Goal: Task Accomplishment & Management: Complete application form

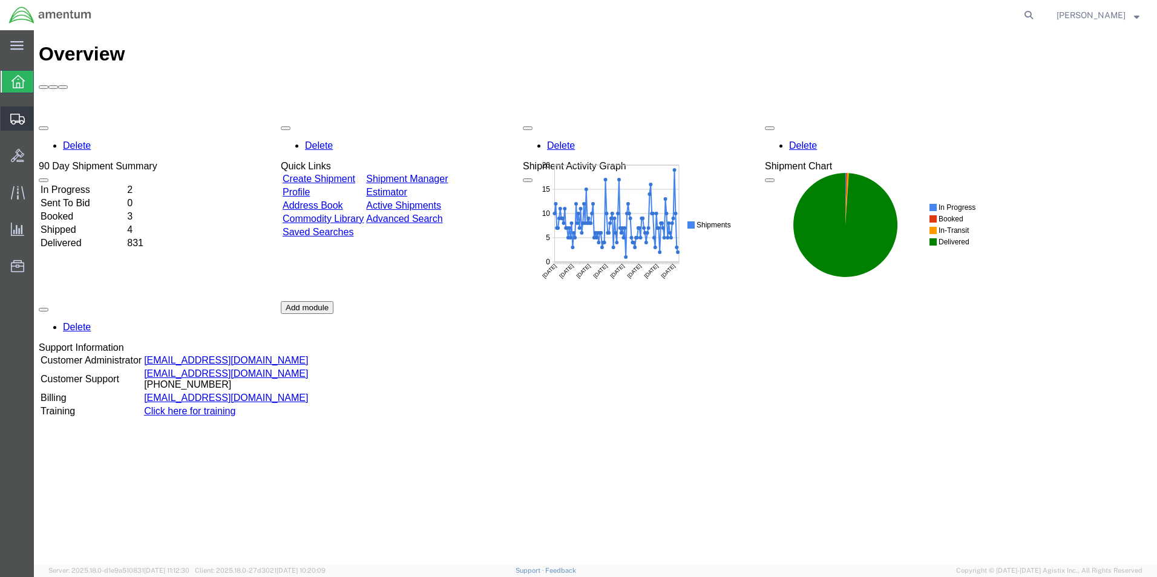
click at [0, 0] on span "Create Shipment" at bounding box center [0, 0] width 0 height 0
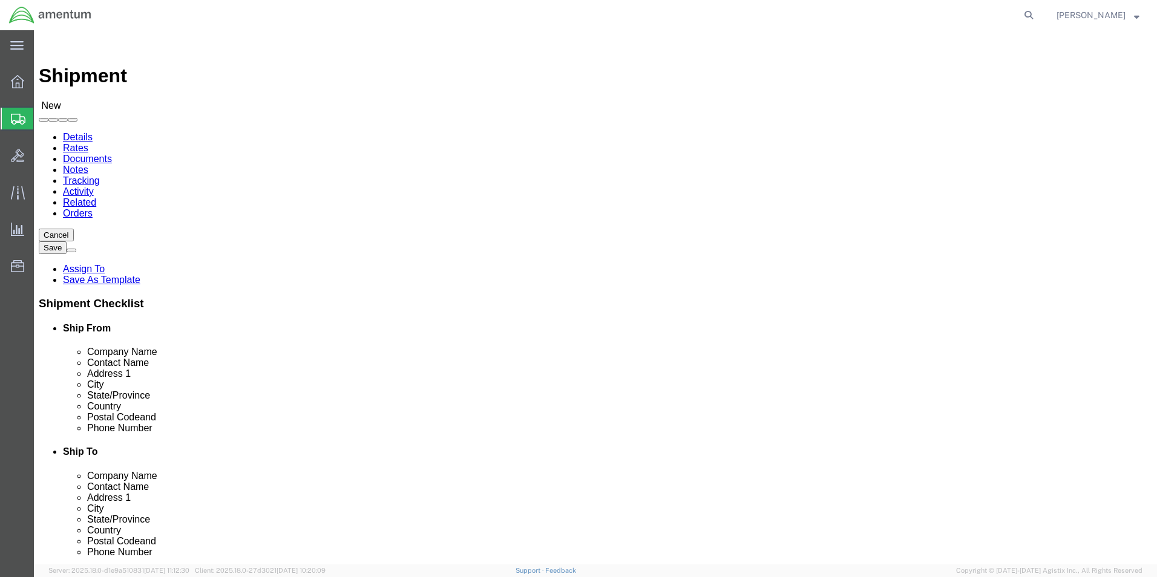
select select
select select "49949"
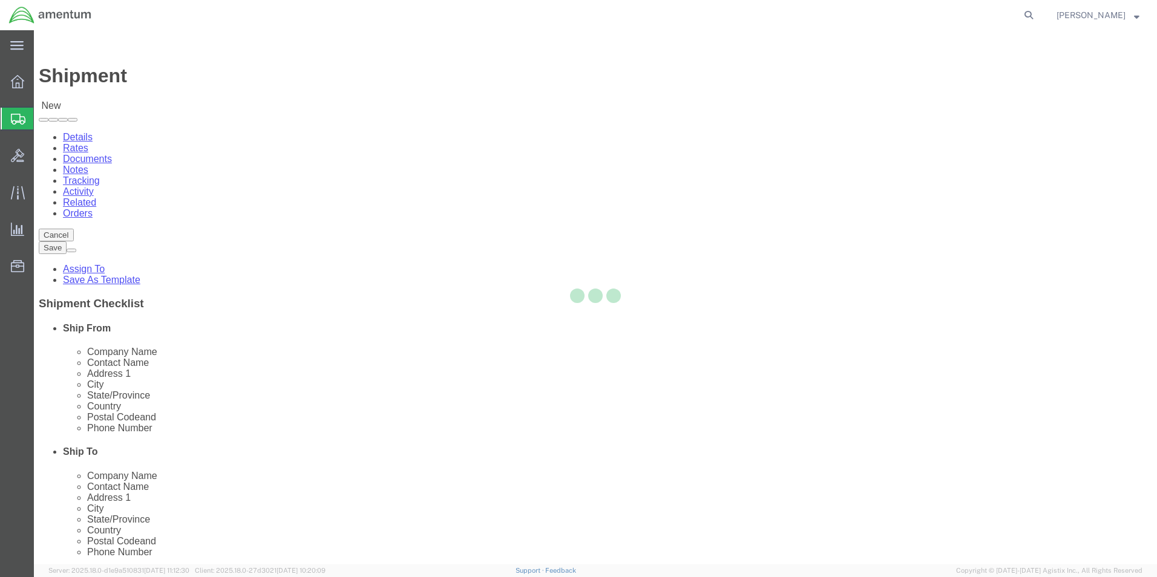
select select "AZ"
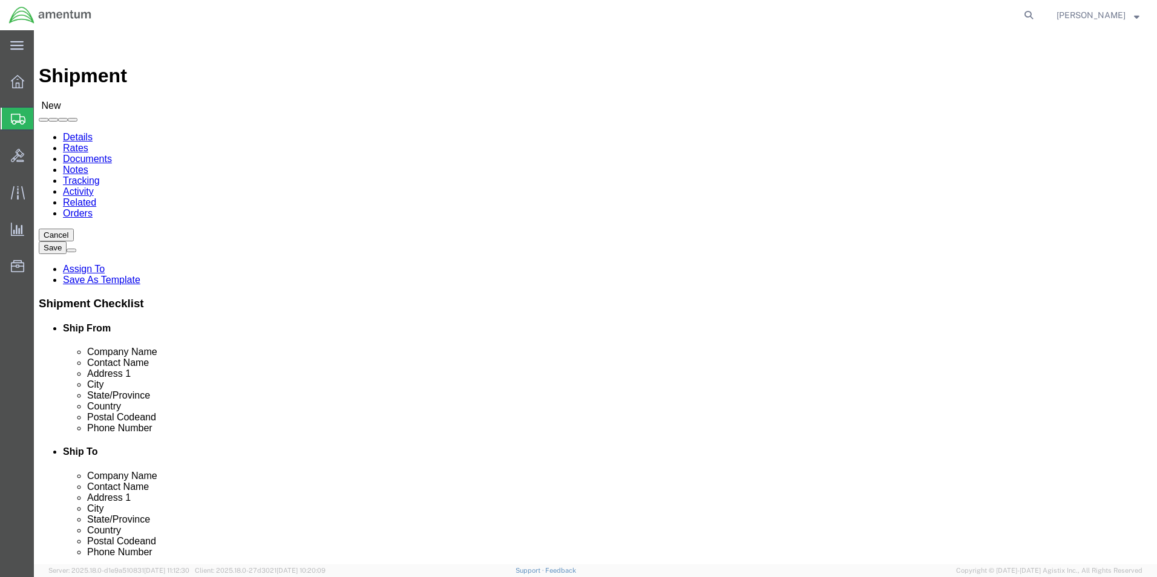
scroll to position [2662, 0]
select select "49945"
click input "text"
drag, startPoint x: 240, startPoint y: 250, endPoint x: 48, endPoint y: 220, distance: 194.2
click input "text"
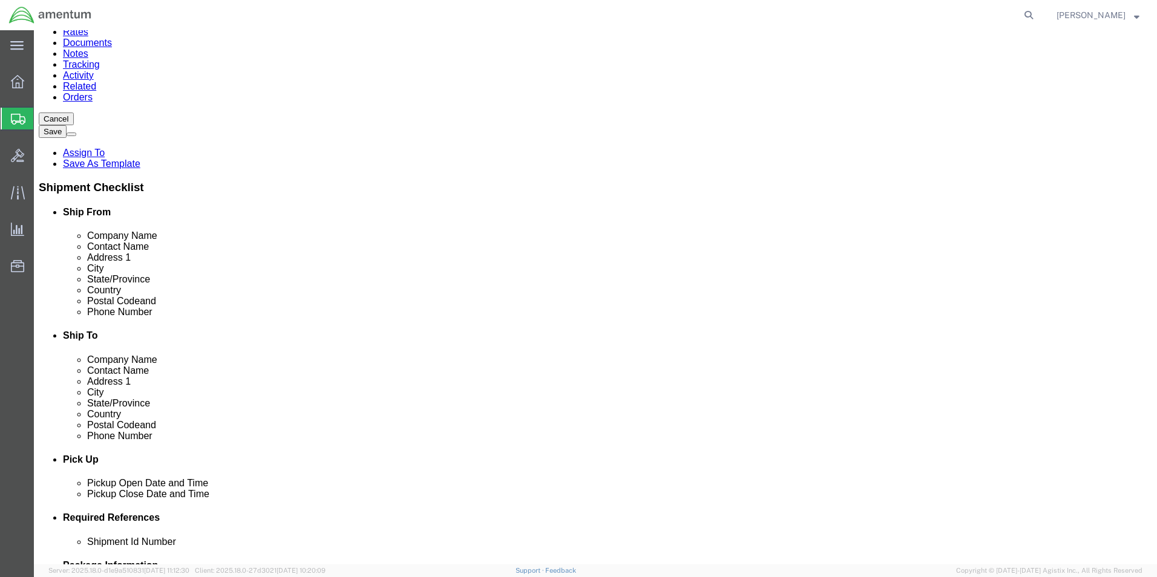
scroll to position [121, 0]
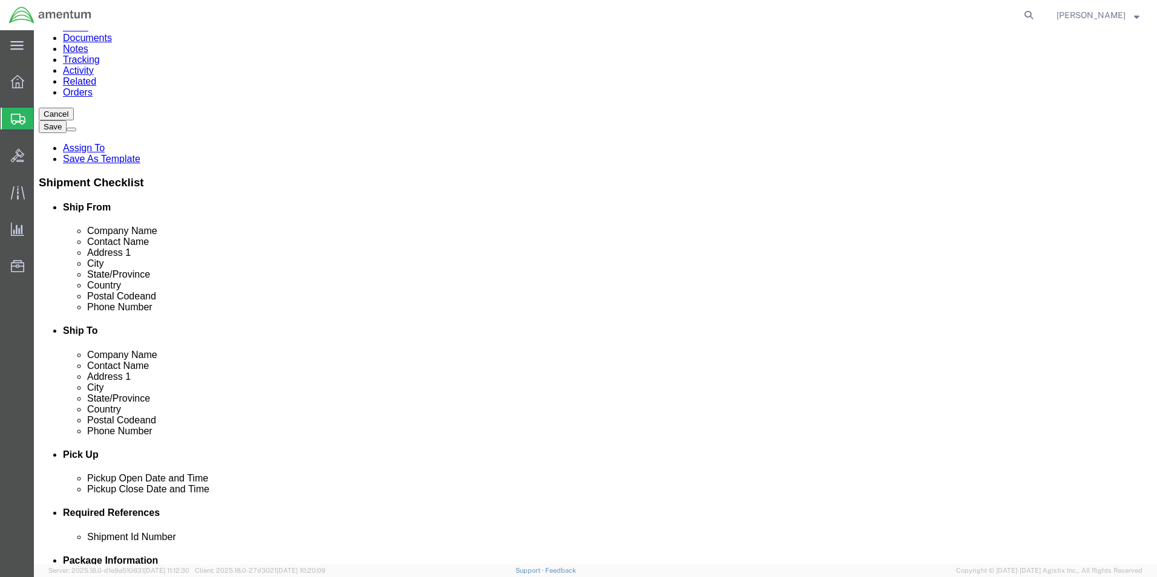
type input "[PERSON_NAME]"
click input "text"
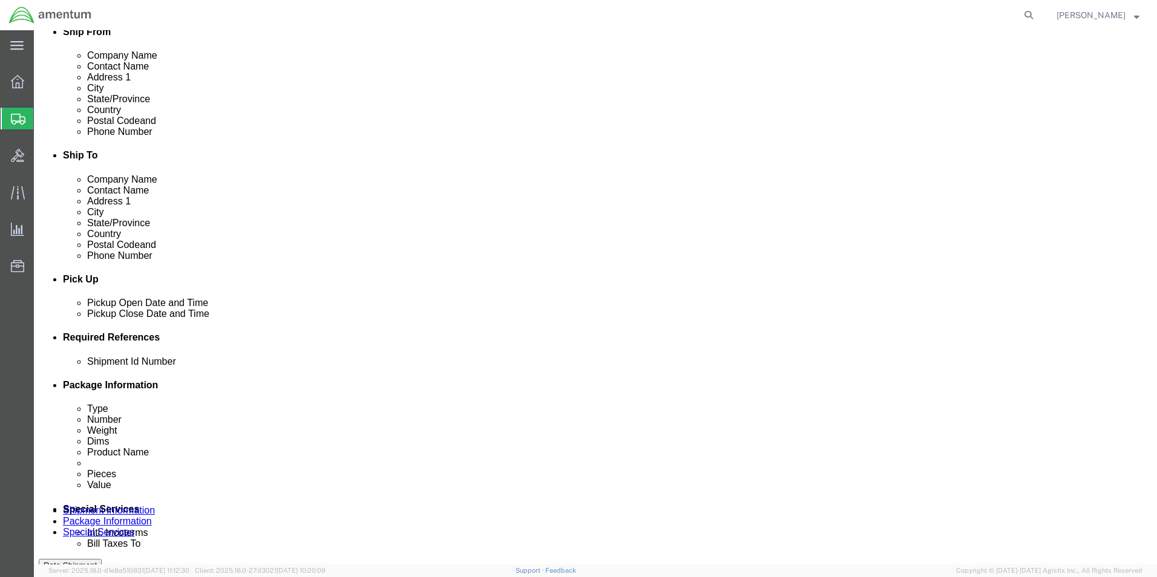
scroll to position [302, 0]
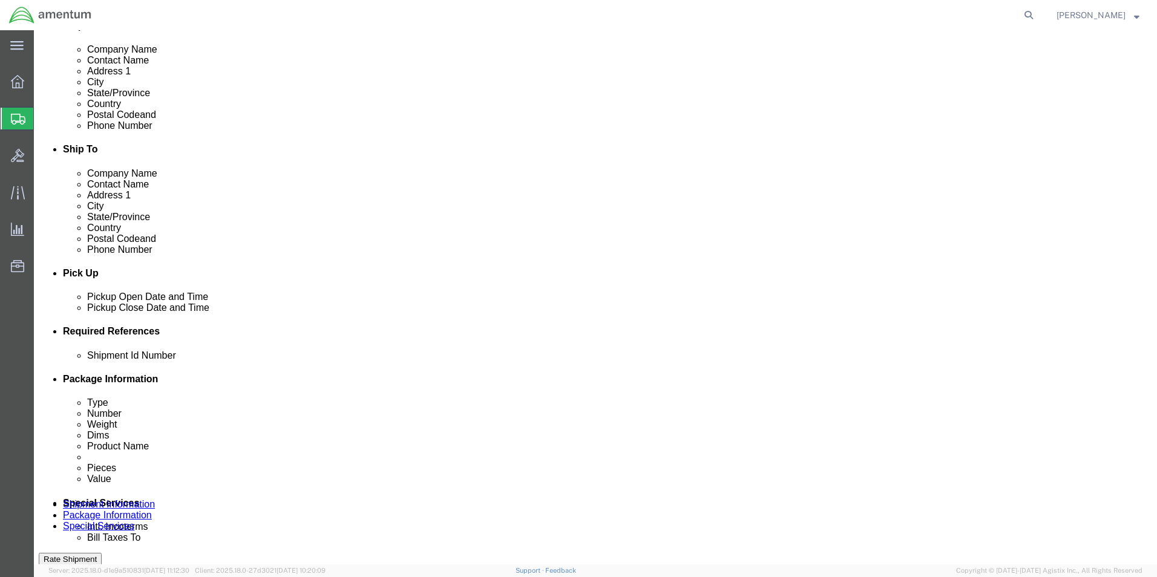
type input "[PERSON_NAME][EMAIL_ADDRESS][PERSON_NAME][DOMAIN_NAME]"
click div "[DATE] 9:00 AM"
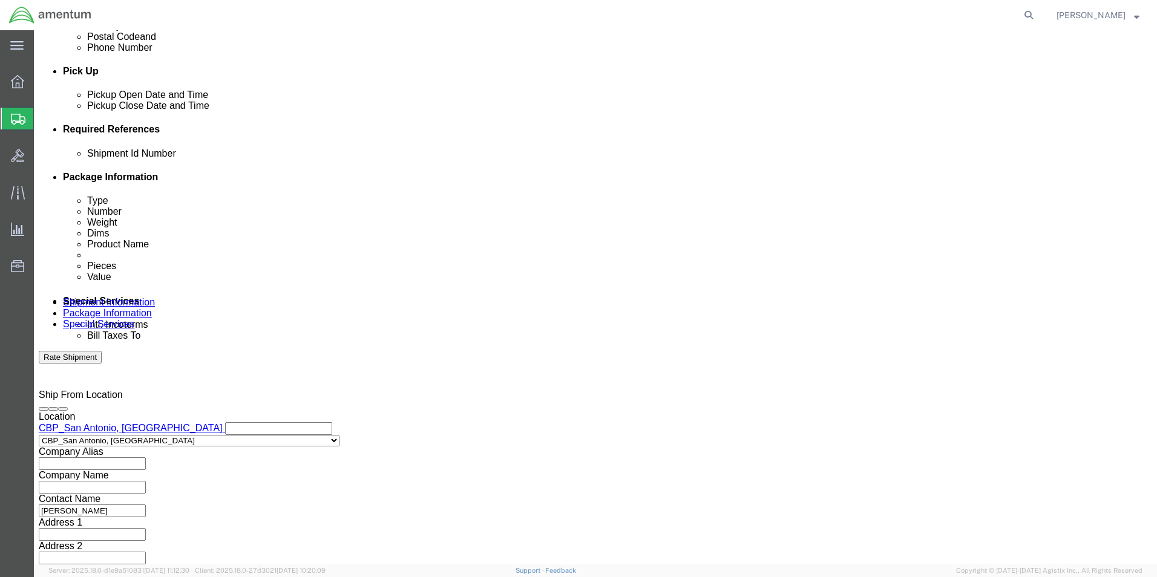
click input "3:00 AM"
click input "3:00 PM"
type input "2:00 PM"
click button "Apply"
click input "text"
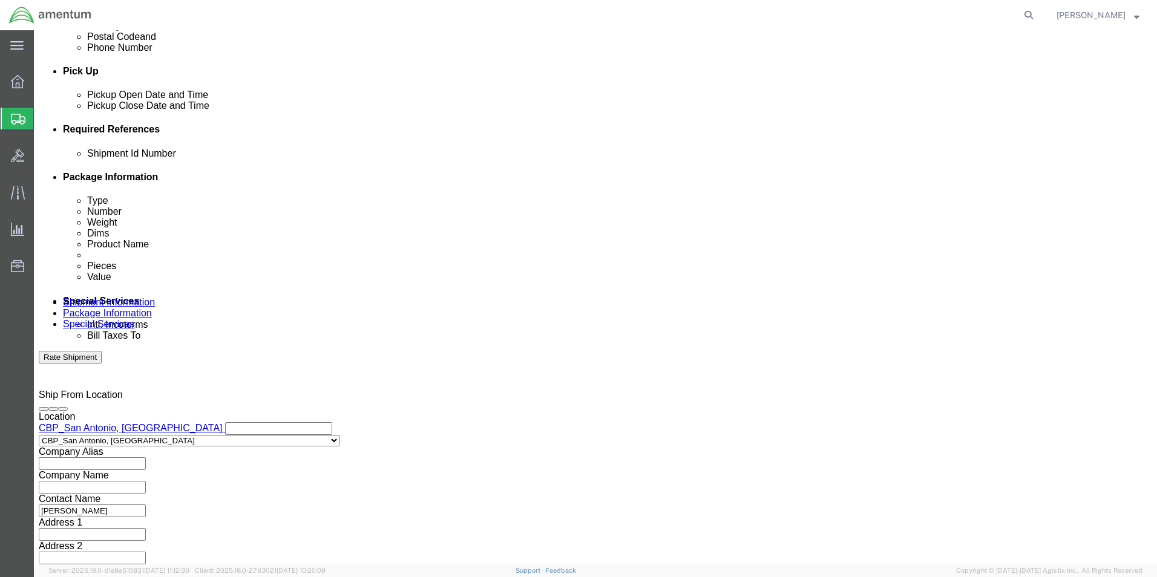
type input "96381"
click button "Add reference"
click select "Select Account Type Activity ID Airline Appointment Number ASN Batch Request # …"
select select "CUSTREF"
click select "Select Account Type Activity ID Airline Appointment Number ASN Batch Request # …"
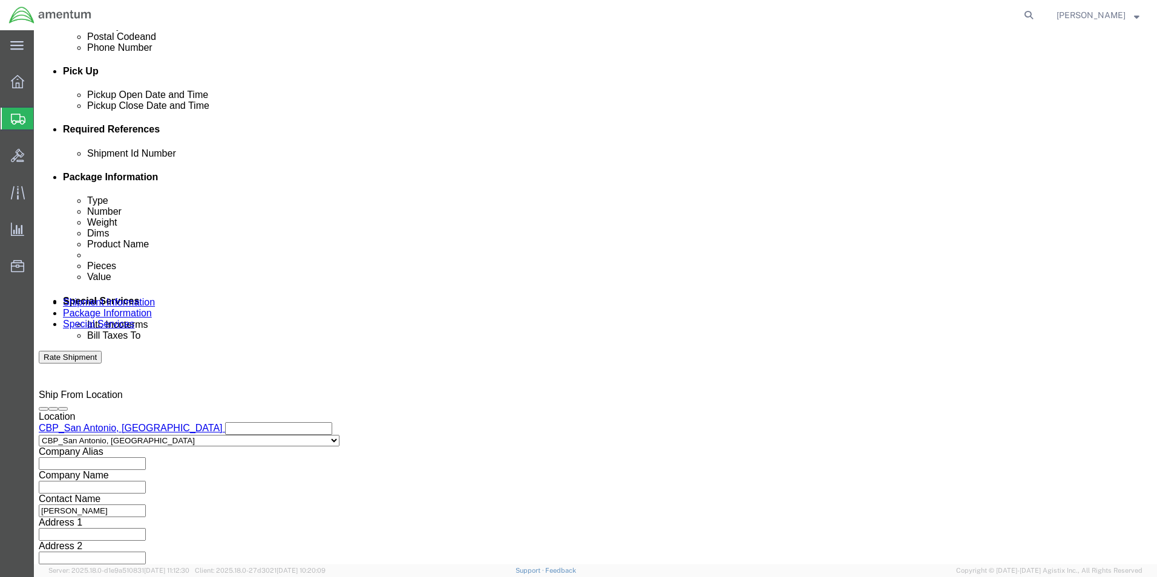
click input "text"
type input "USAGE 329967"
click button "Add reference"
click select "Select Account Type Activity ID Airline Appointment Number ASN Batch Request # …"
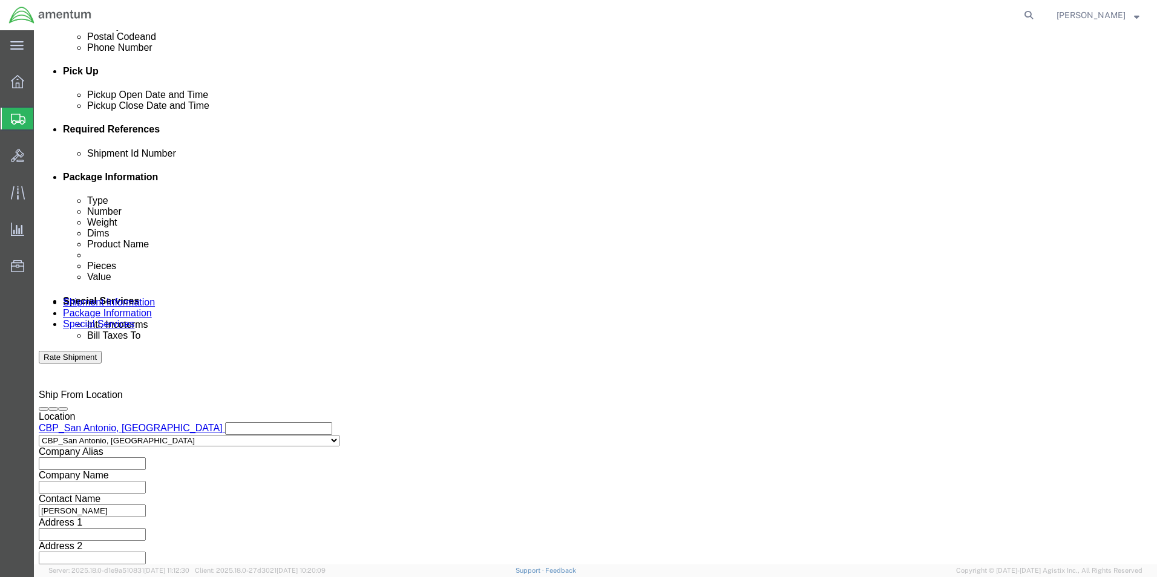
select select "DEPT"
click select "Select Account Type Activity ID Airline Appointment Number ASN Batch Request # …"
click input "text"
type input "CBP"
click div "Add reference"
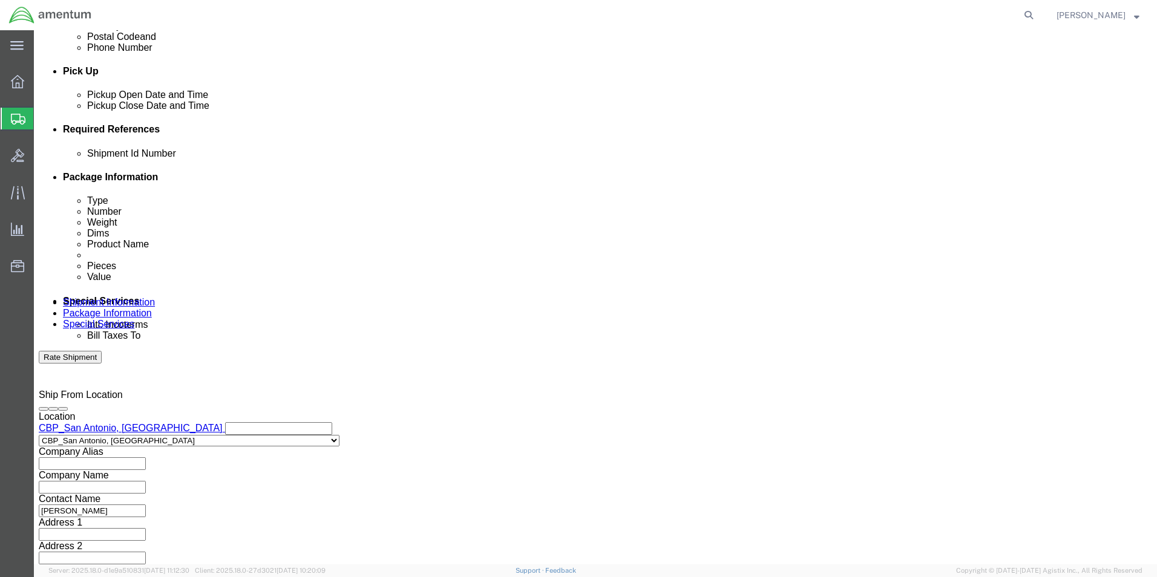
click button "Add reference"
click select "Select Account Type Activity ID Airline Appointment Number ASN Batch Request # …"
select select "PROJNUM"
click select "Select Account Type Activity ID Airline Appointment Number ASN Batch Request # …"
click input "text"
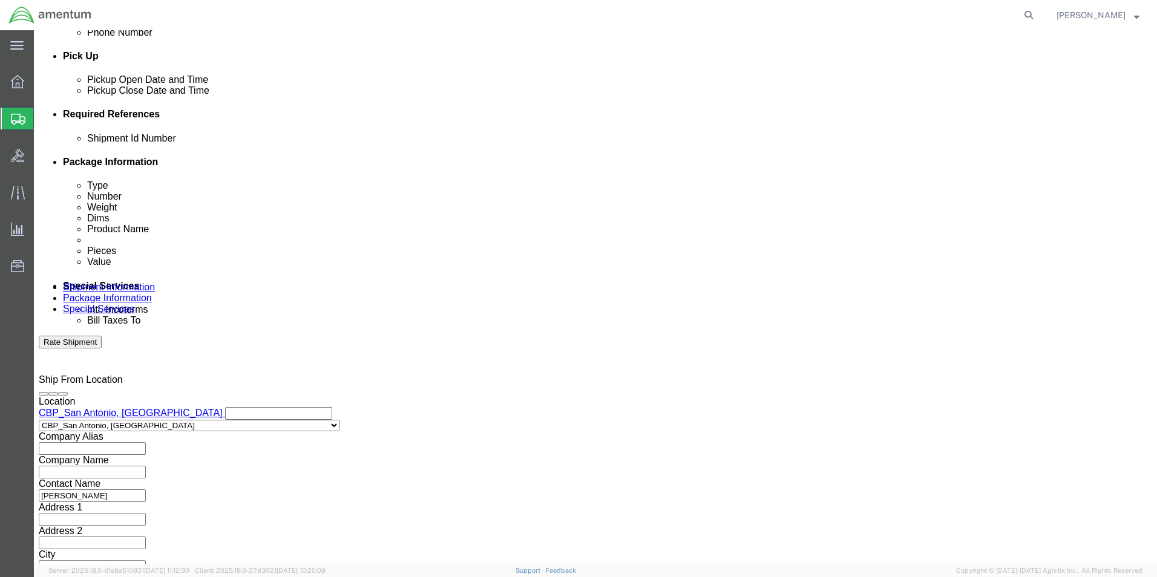
scroll to position [527, 0]
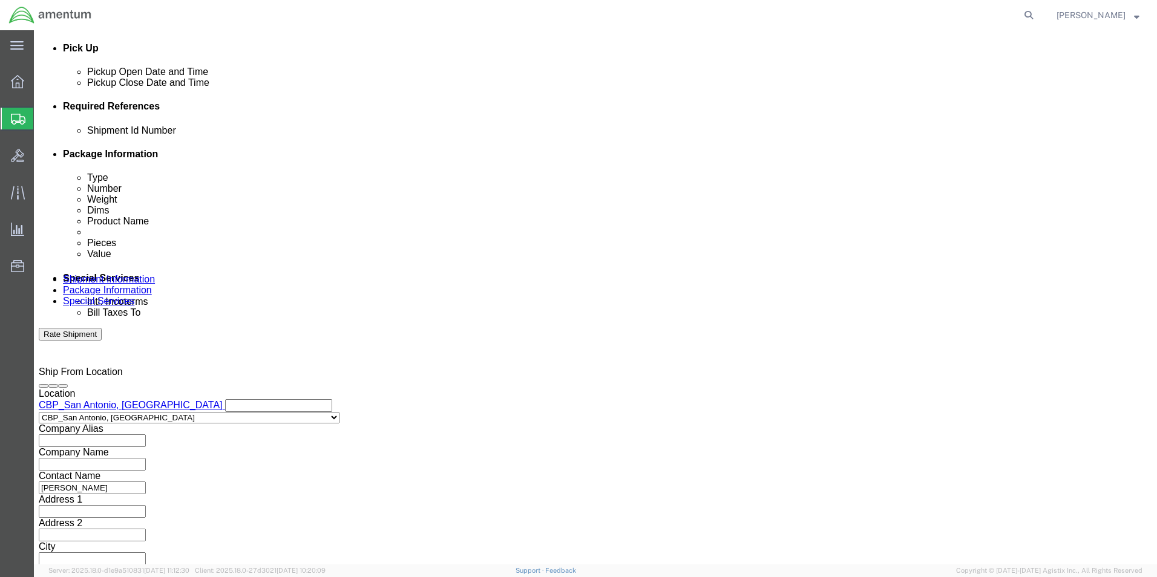
type input "6118.03.03.2219.000.WST.0000"
click select "Select Air Less than Truckload Multi-Leg Ocean Freight Rail Small Parcel Truckl…"
select select "SMAL"
click select "Select Air Less than Truckload Multi-Leg Ocean Freight Rail Small Parcel Truckl…"
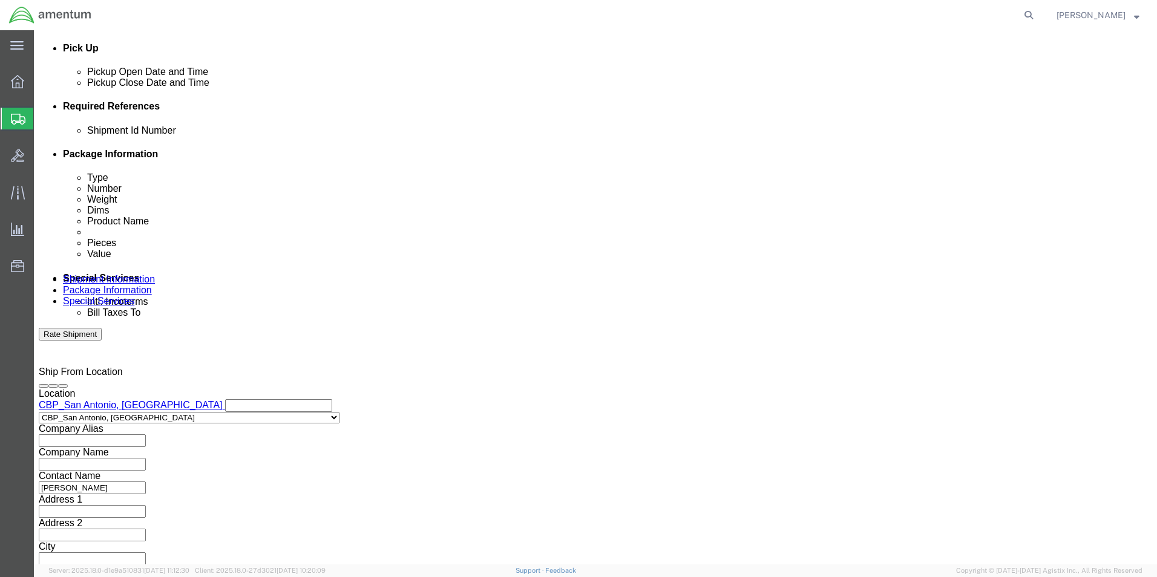
click button "Continue"
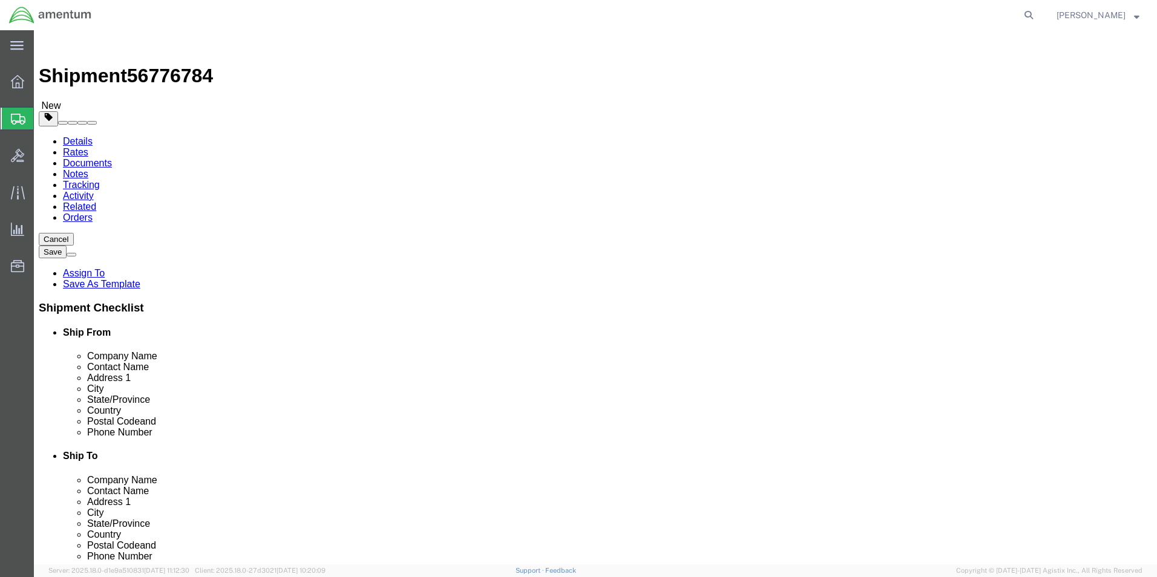
click select "Select Bale(s) Basket(s) Bolt(s) Bottle(s) Buckets Bulk Bundle(s) Can(s) Cardbo…"
select select "ENV"
click select "Select Bale(s) Basket(s) Bolt(s) Bottle(s) Buckets Bulk Bundle(s) Can(s) Cardbo…"
type input "9.50"
type input "12.50"
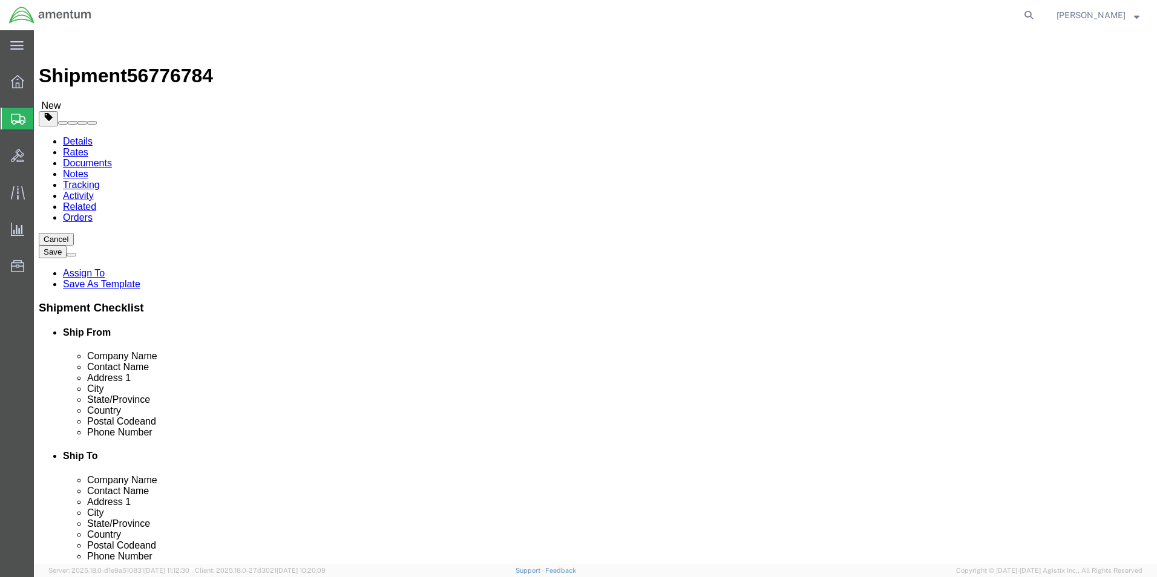
type input "0.25"
type input "1"
click span
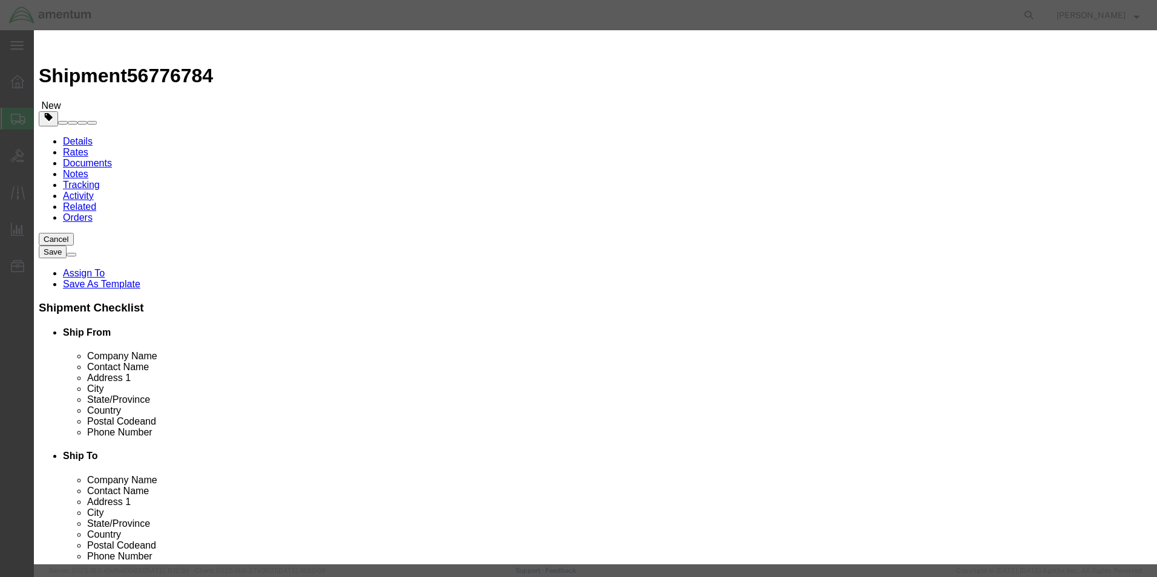
drag, startPoint x: 420, startPoint y: 126, endPoint x: 386, endPoint y: 96, distance: 45.4
click input "text"
type input "52350CBD080N"
click td "Name: [PERSON_NAME], ANCHOR"
select select "USD"
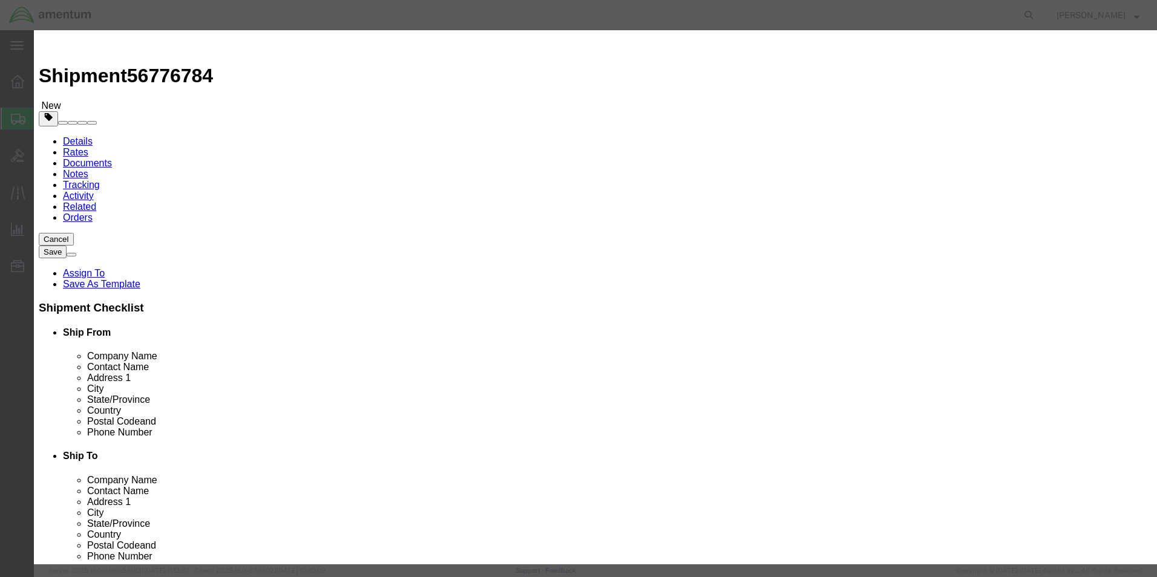
type input "NUT, ANCHOR"
type input "52350CBD080N"
type input "NUT, ANCHOR"
click input "text"
type input "2"
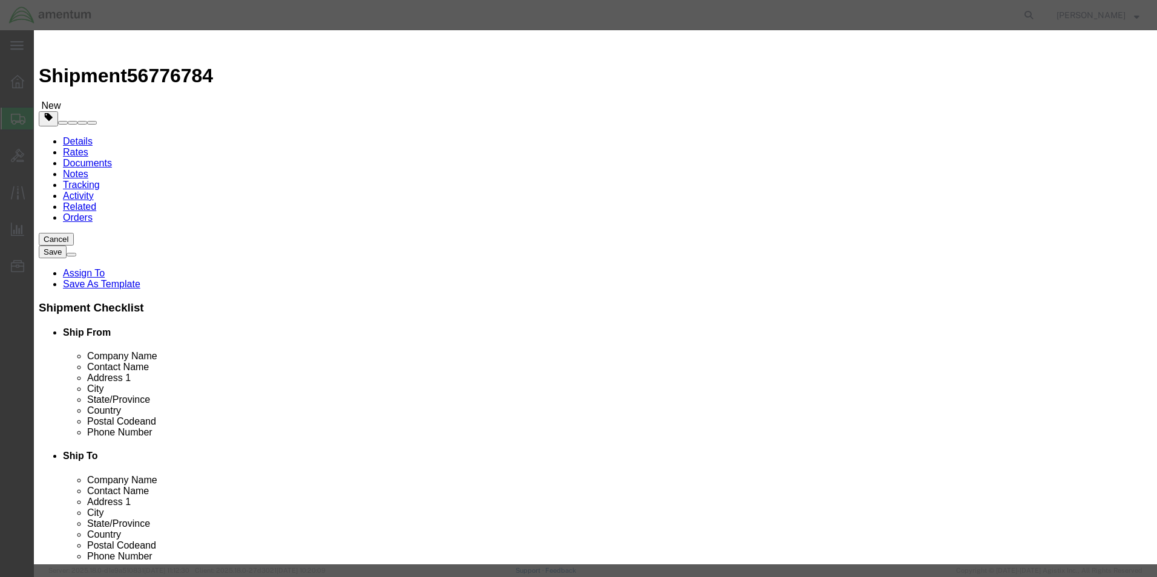
click input "text"
type input "100"
drag, startPoint x: 587, startPoint y: 97, endPoint x: 615, endPoint y: 157, distance: 66.0
click label "Description"
click button "Save & Close"
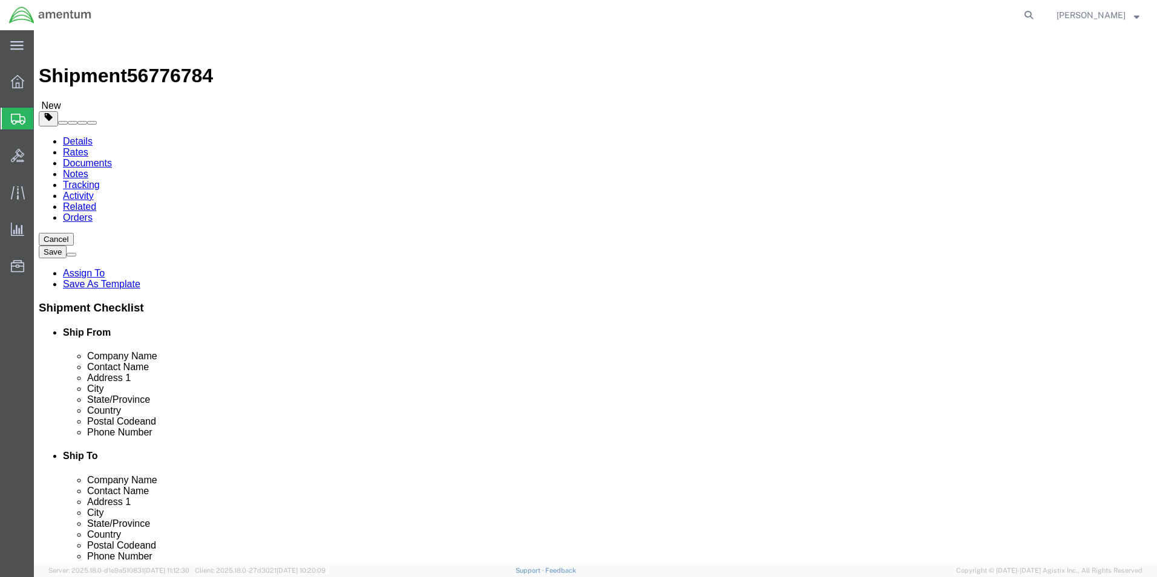
click button "Continue"
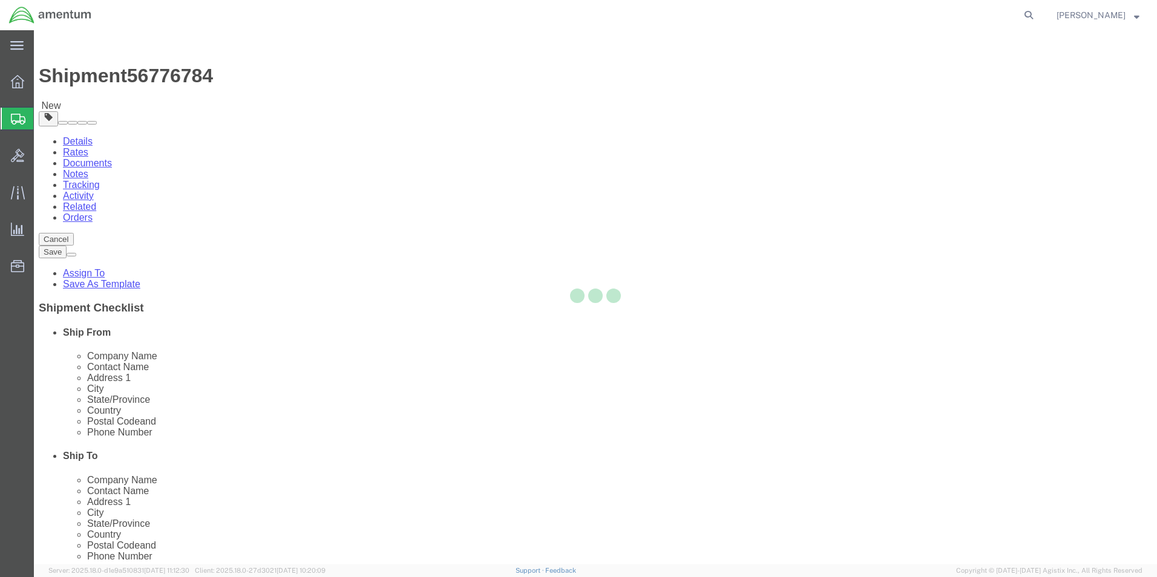
select select
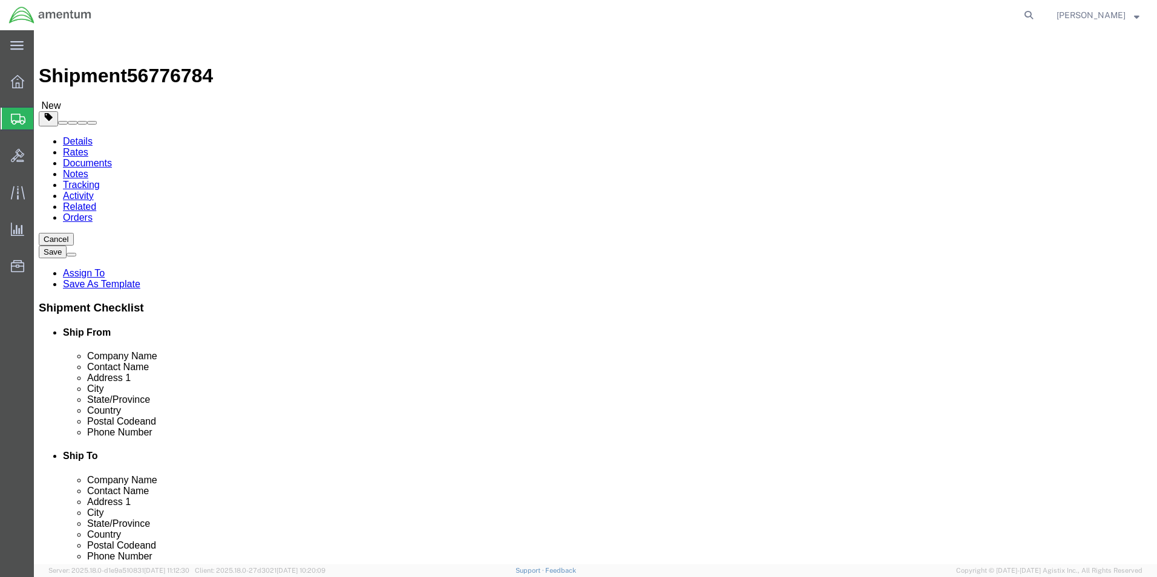
click button "Rate Shipment"
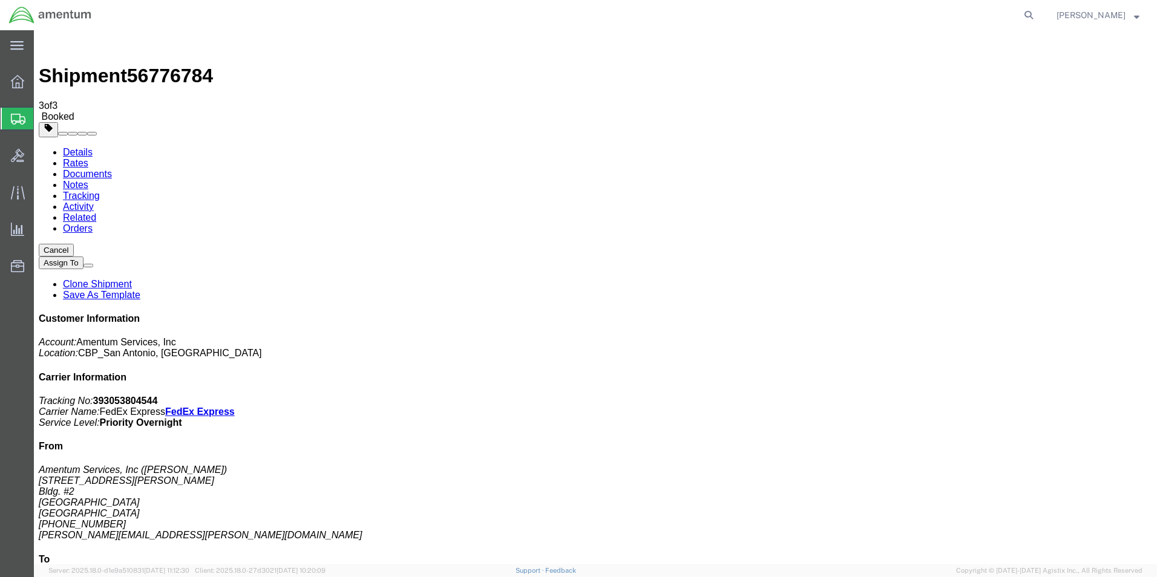
click at [78, 147] on link "Details" at bounding box center [78, 152] width 30 height 10
click link "Schedule pickup request"
